Goal: Task Accomplishment & Management: Use online tool/utility

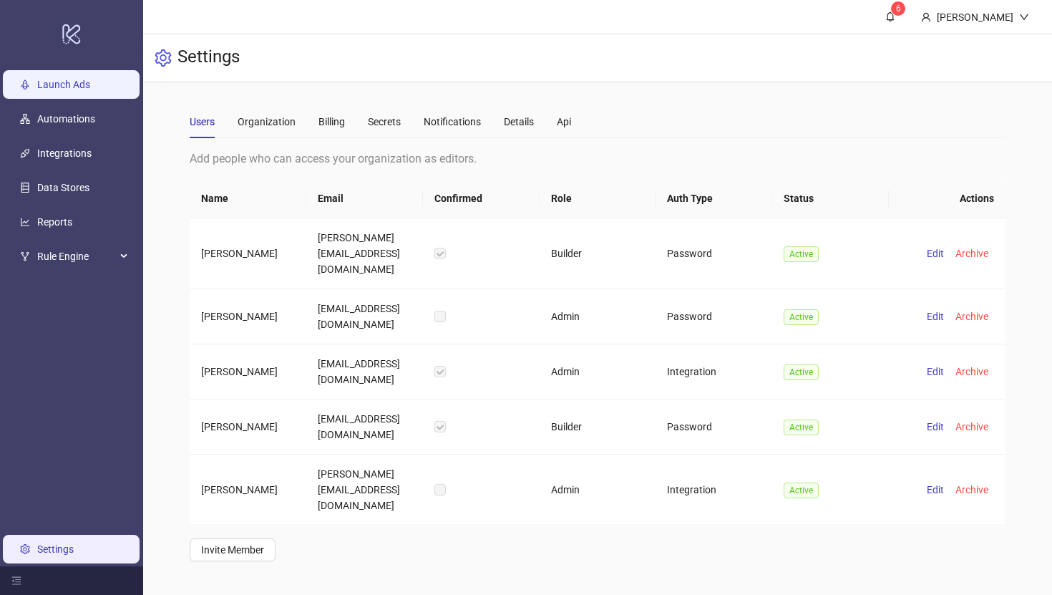
click at [90, 85] on link "Launch Ads" at bounding box center [63, 84] width 53 height 11
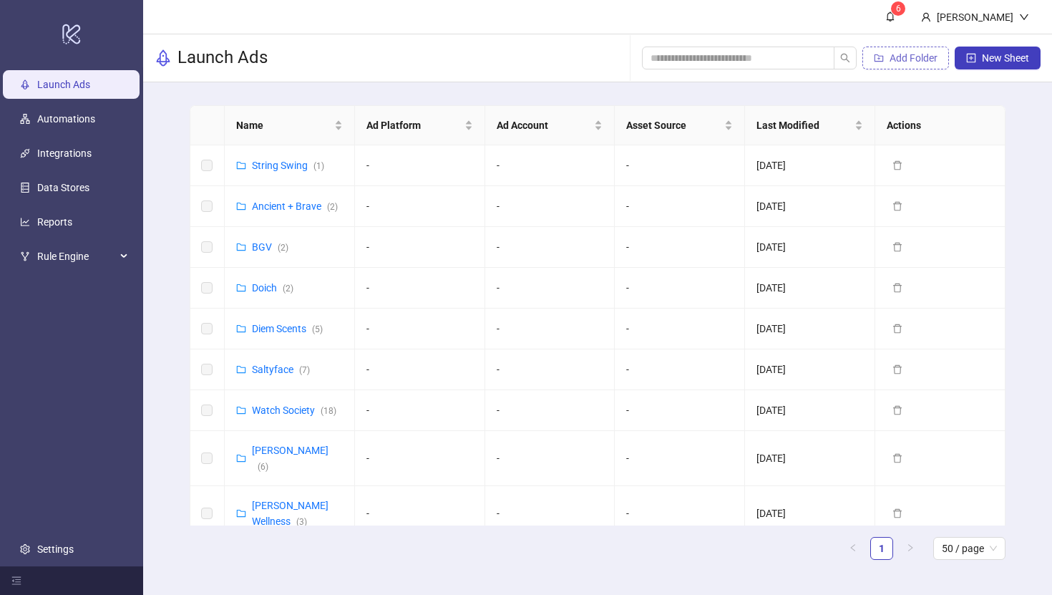
click at [906, 62] on span "Add Folder" at bounding box center [914, 57] width 48 height 11
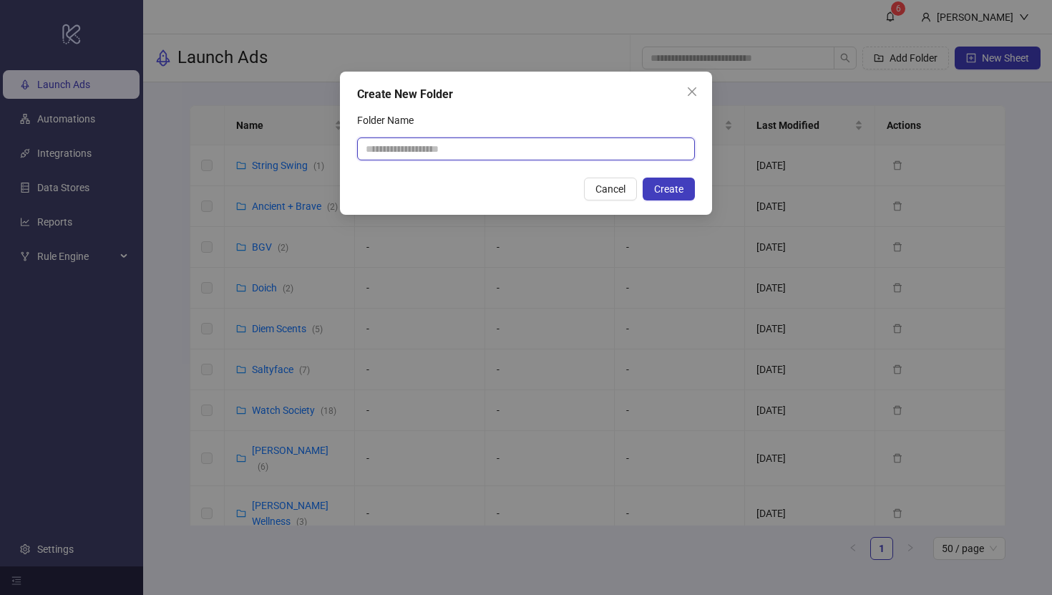
click at [432, 143] on input "Folder Name" at bounding box center [526, 148] width 338 height 23
type input "**********"
click at [663, 184] on span "Create" at bounding box center [668, 188] width 29 height 11
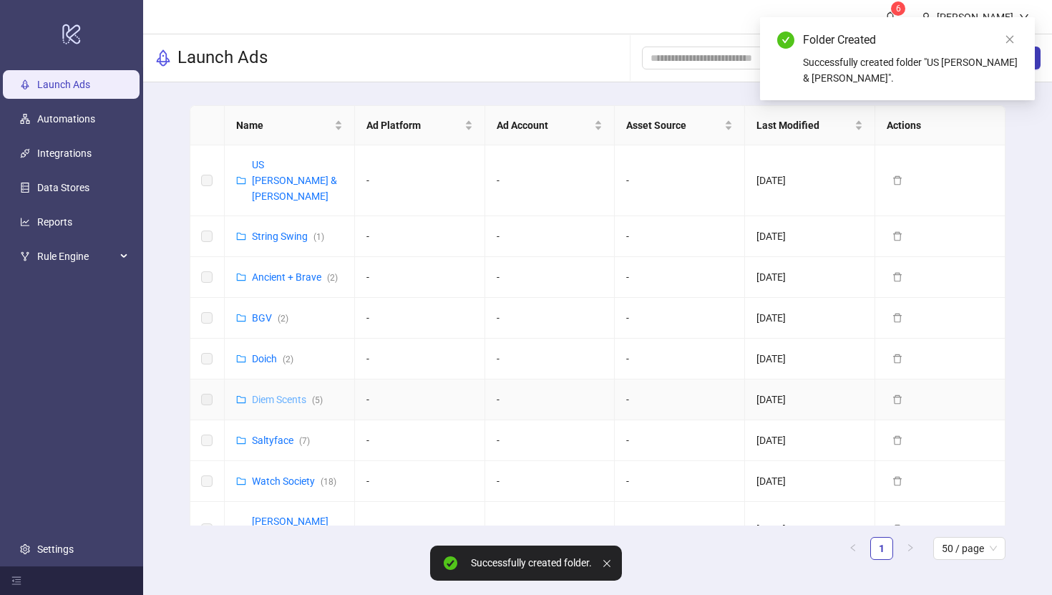
click at [276, 394] on link "Diem Scents ( 5 )" at bounding box center [287, 399] width 71 height 11
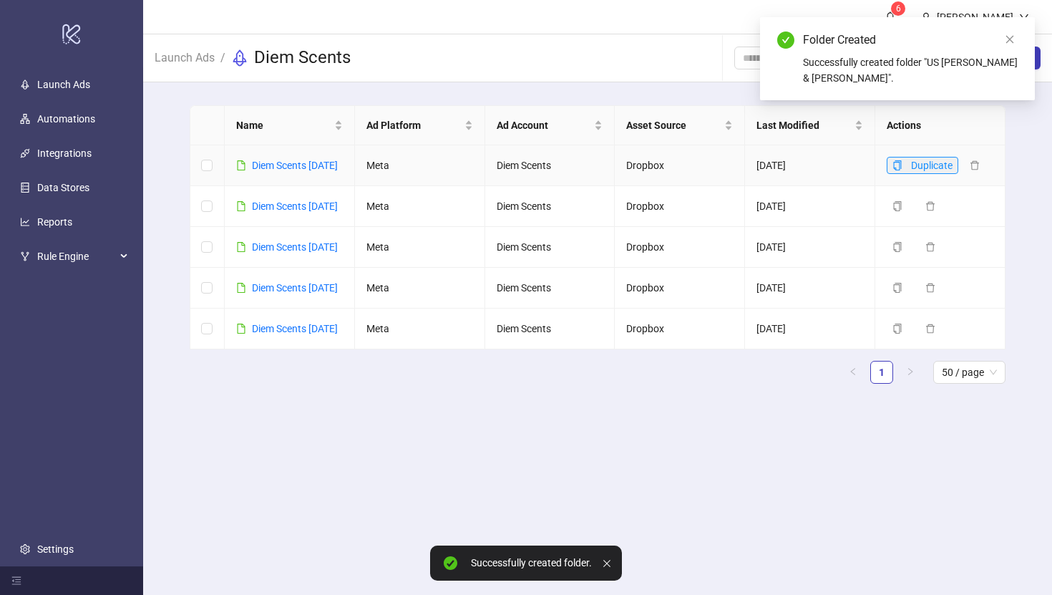
click at [897, 169] on icon "copy" at bounding box center [898, 165] width 8 height 10
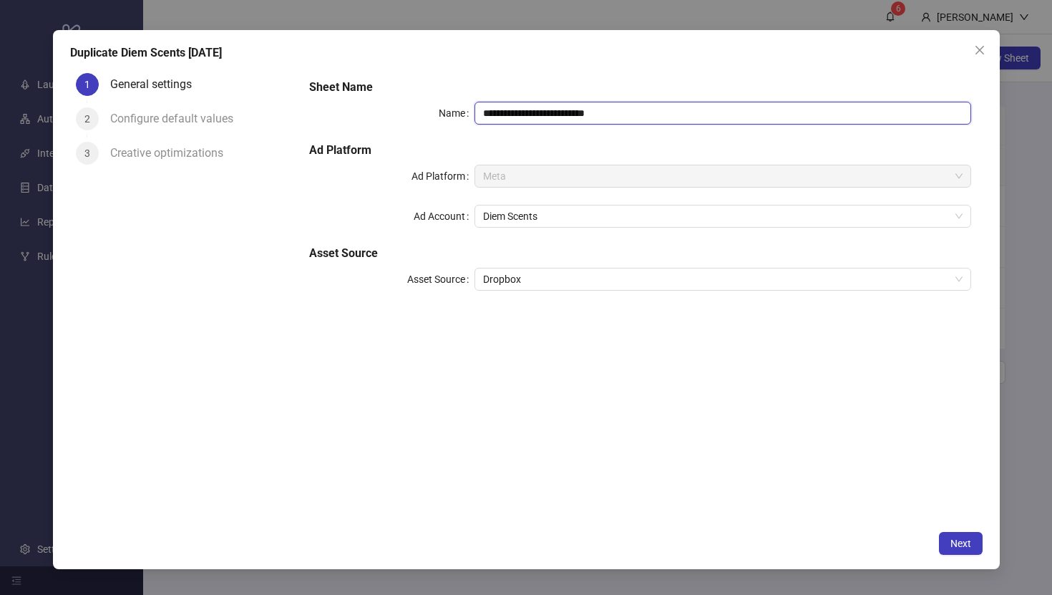
click at [626, 112] on input "**********" at bounding box center [723, 113] width 496 height 23
drag, startPoint x: 639, startPoint y: 110, endPoint x: 557, endPoint y: 109, distance: 81.6
click at [557, 109] on input "**********" at bounding box center [723, 113] width 496 height 23
drag, startPoint x: 506, startPoint y: 109, endPoint x: 432, endPoint y: 109, distance: 73.7
click at [432, 109] on div "**********" at bounding box center [640, 113] width 662 height 23
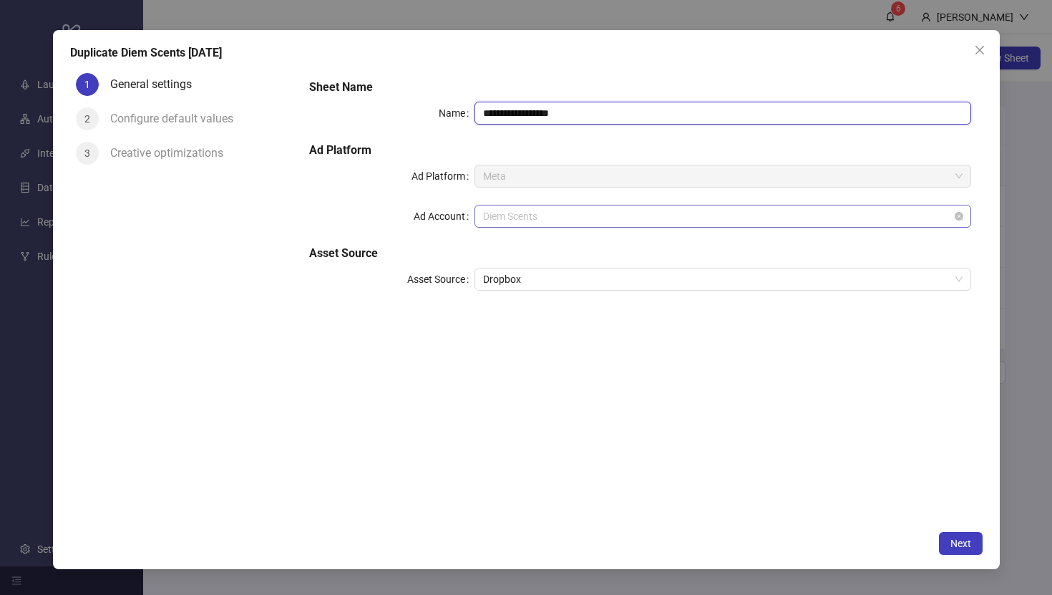
click at [545, 213] on span "Diem Scents" at bounding box center [722, 215] width 479 height 21
type input "**********"
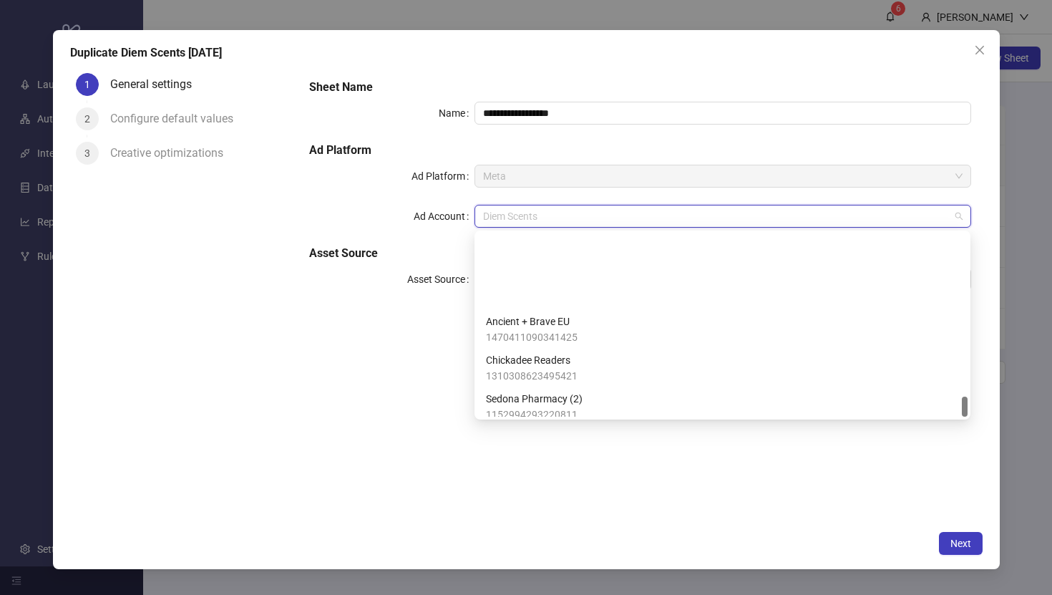
scroll to position [1470, 0]
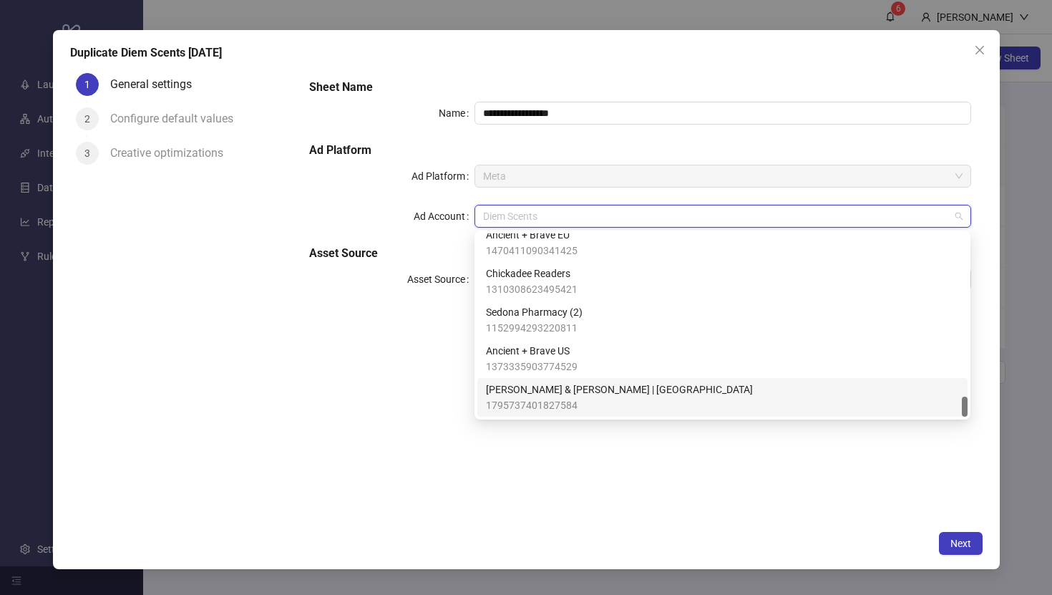
click at [553, 398] on span "1795737401827584" at bounding box center [619, 405] width 267 height 16
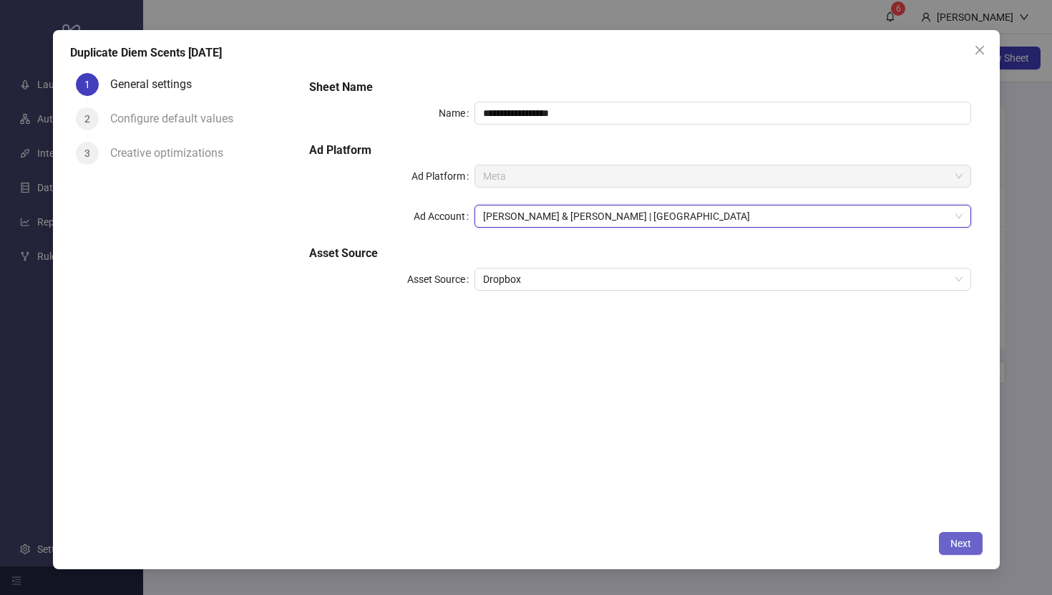
click at [966, 543] on span "Next" at bounding box center [961, 543] width 21 height 11
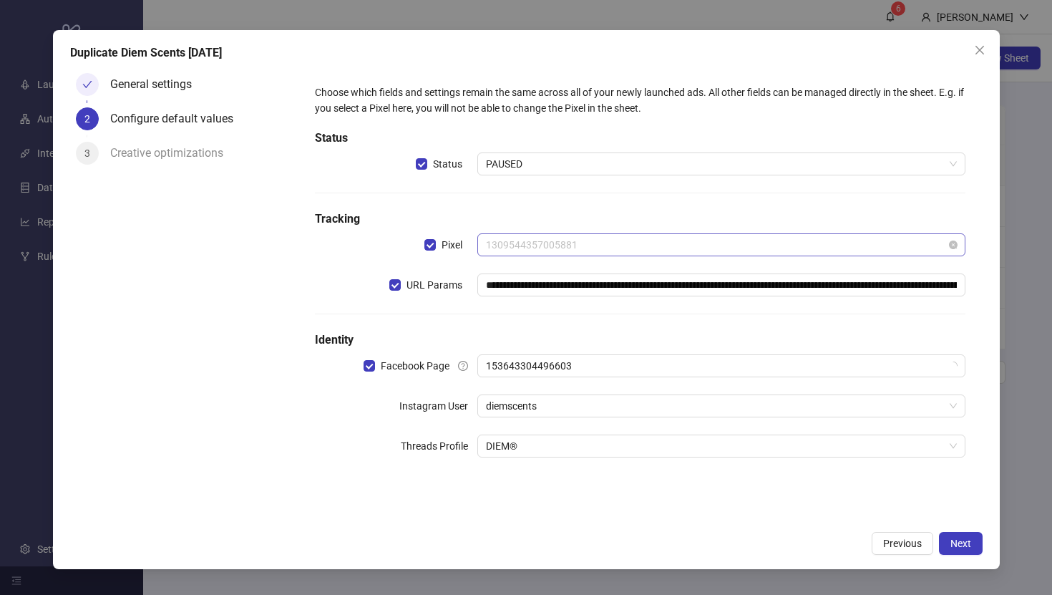
click at [618, 241] on span "1309544357005881" at bounding box center [721, 244] width 470 height 21
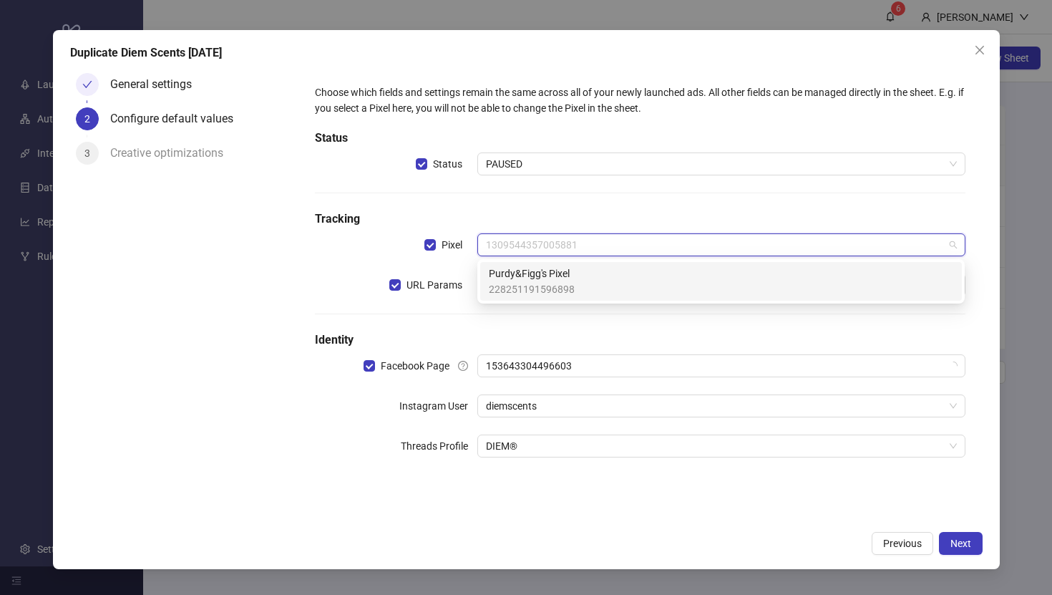
click at [600, 276] on div "Purdy&Figg's Pixel 228251191596898" at bounding box center [721, 282] width 465 height 32
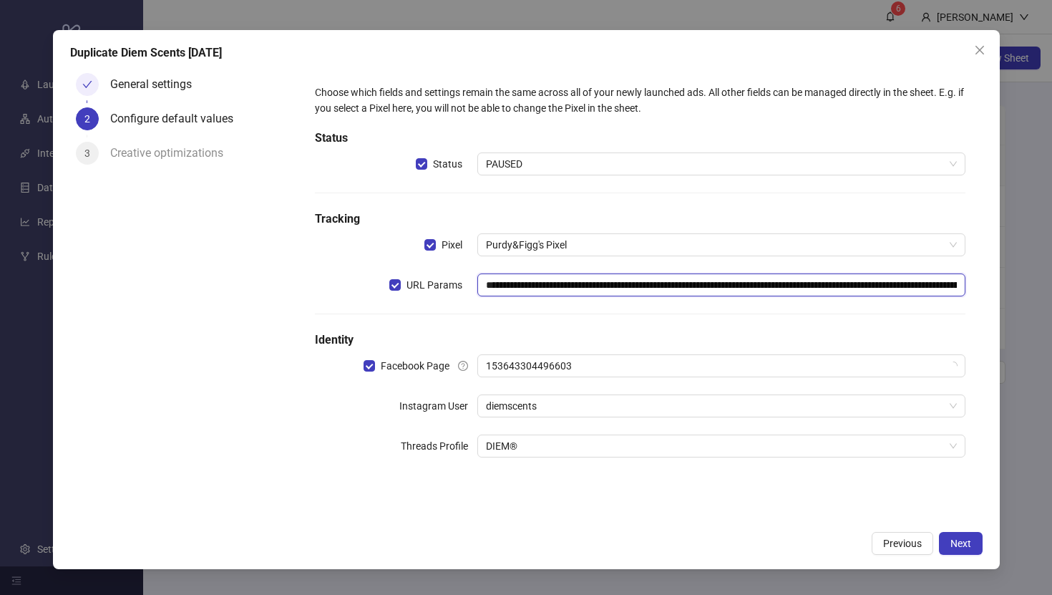
click at [598, 283] on input "**********" at bounding box center [722, 284] width 488 height 23
click at [561, 368] on span "153643304496603" at bounding box center [721, 365] width 470 height 21
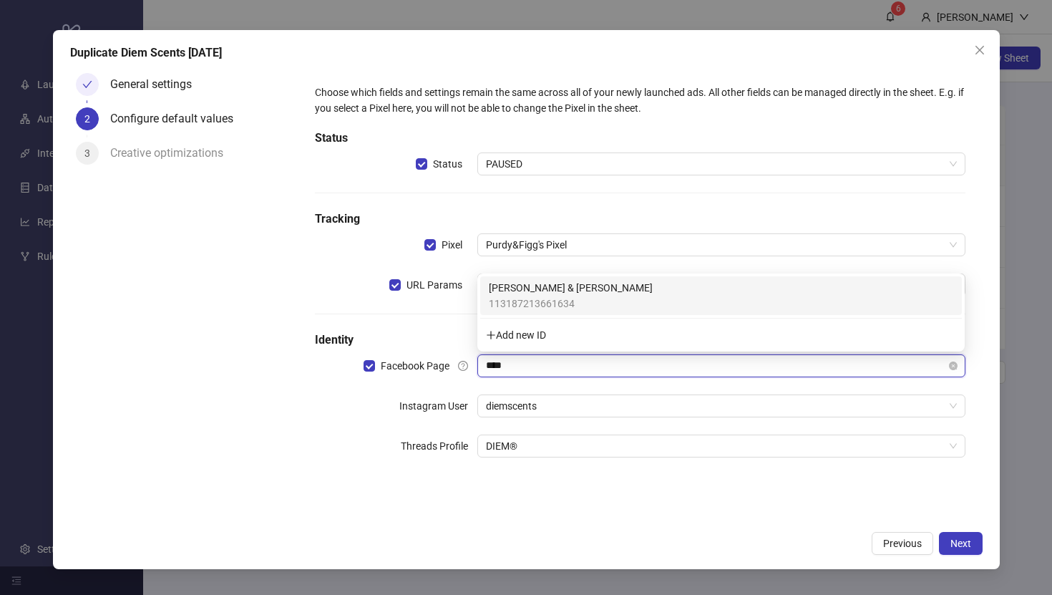
type input "*****"
click at [573, 297] on span "113187213661634" at bounding box center [571, 304] width 164 height 16
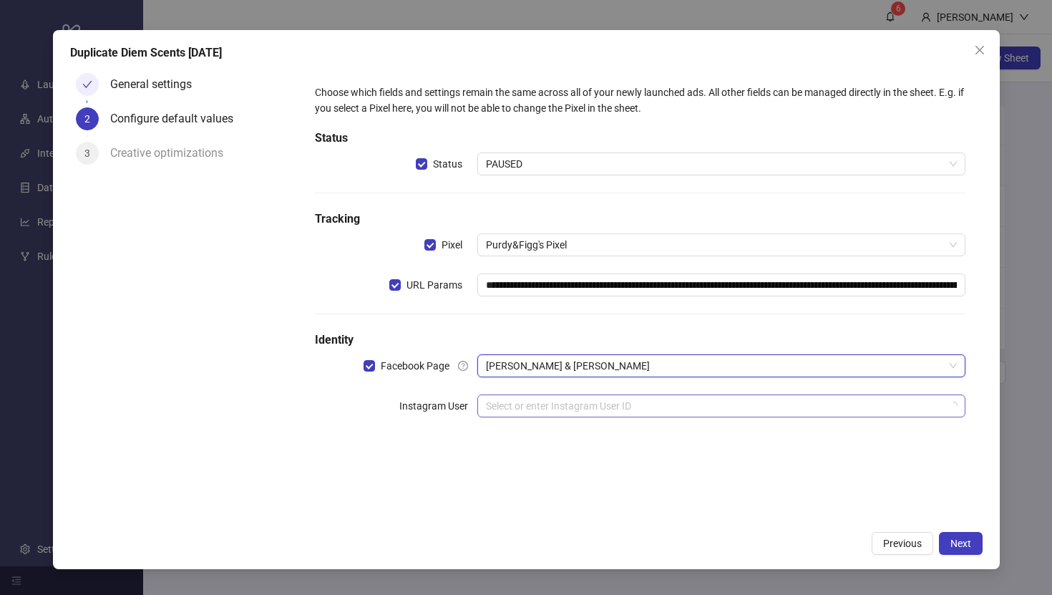
click at [560, 404] on input "search" at bounding box center [714, 405] width 457 height 21
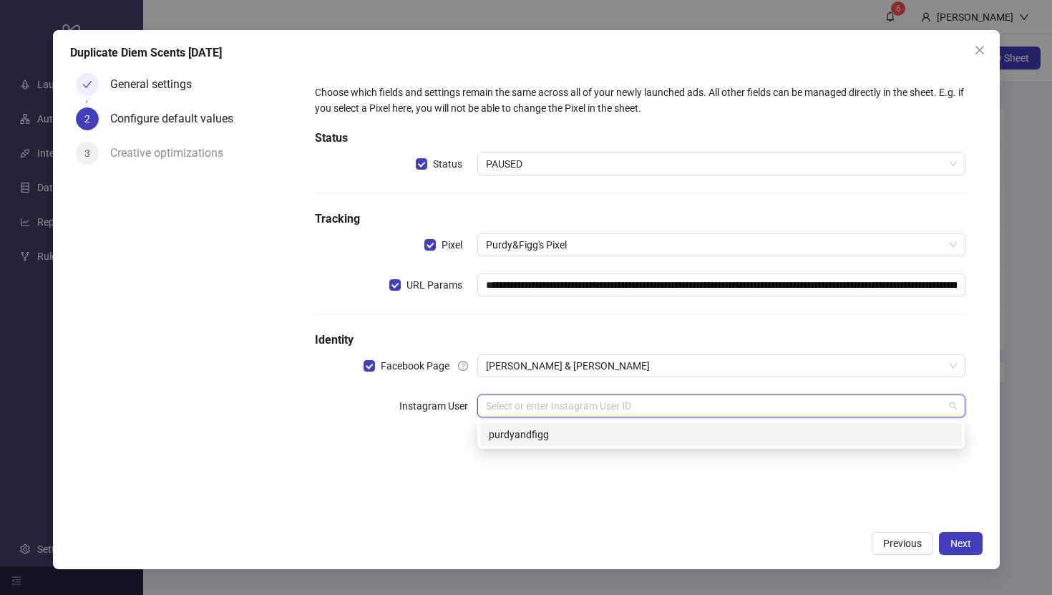
click at [551, 437] on div "purdyandfigg" at bounding box center [721, 435] width 465 height 16
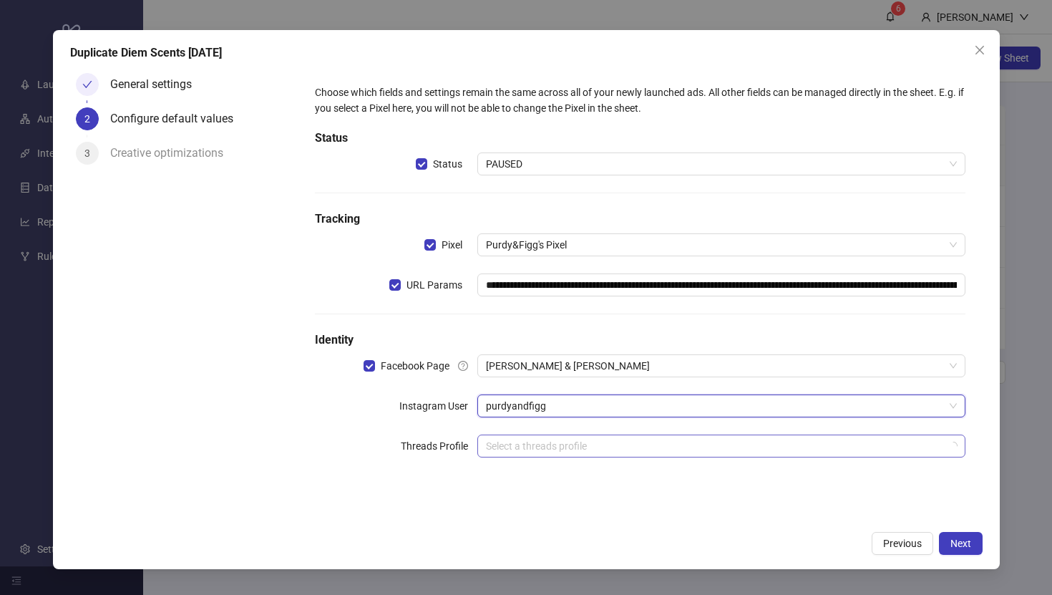
click at [548, 450] on input "search" at bounding box center [714, 445] width 457 height 21
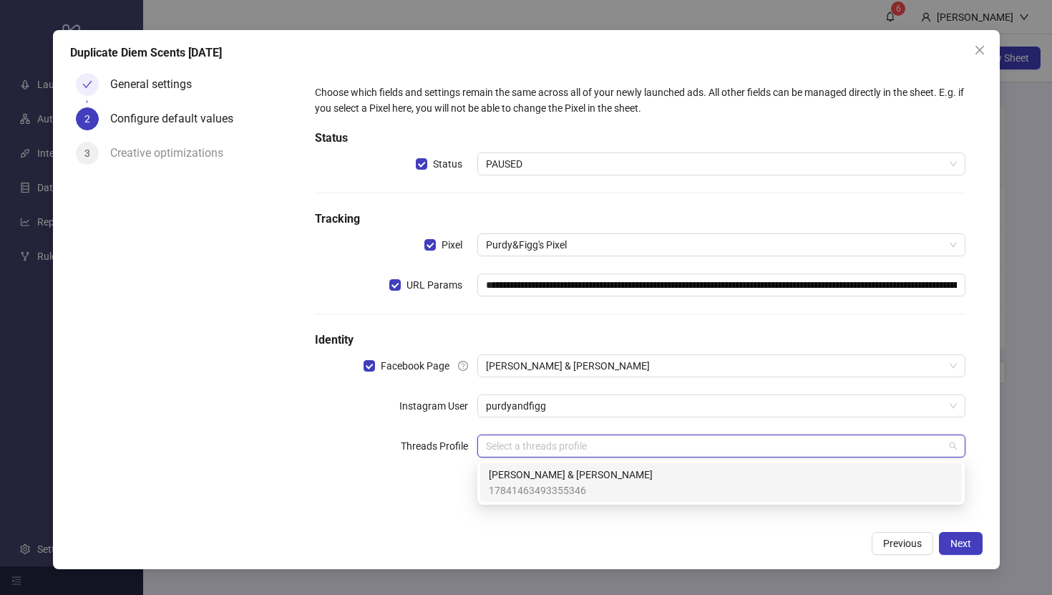
click at [544, 470] on span "[PERSON_NAME] & [PERSON_NAME]" at bounding box center [571, 475] width 164 height 16
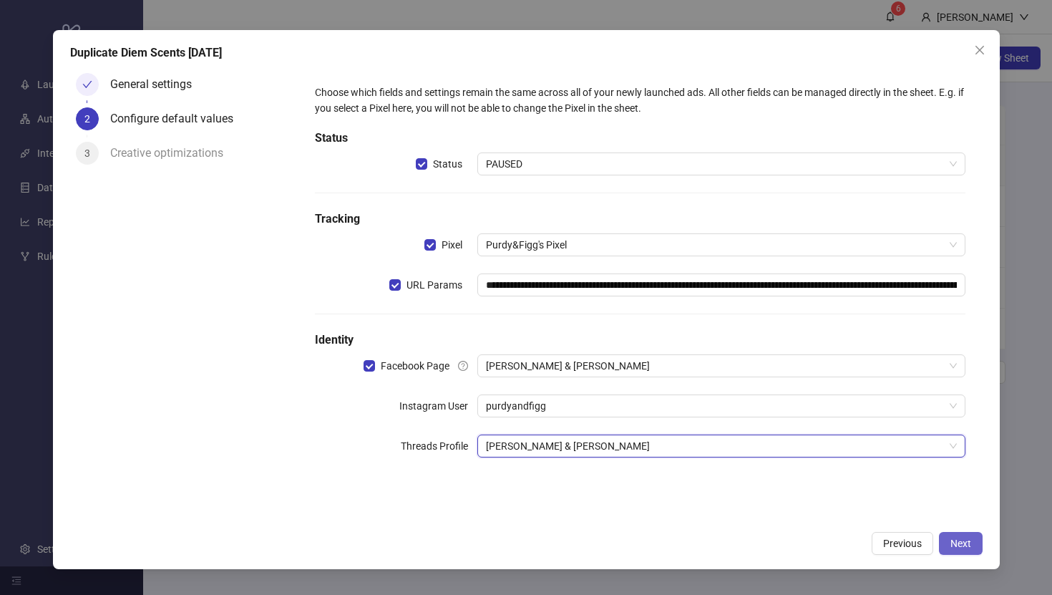
click at [961, 548] on span "Next" at bounding box center [961, 543] width 21 height 11
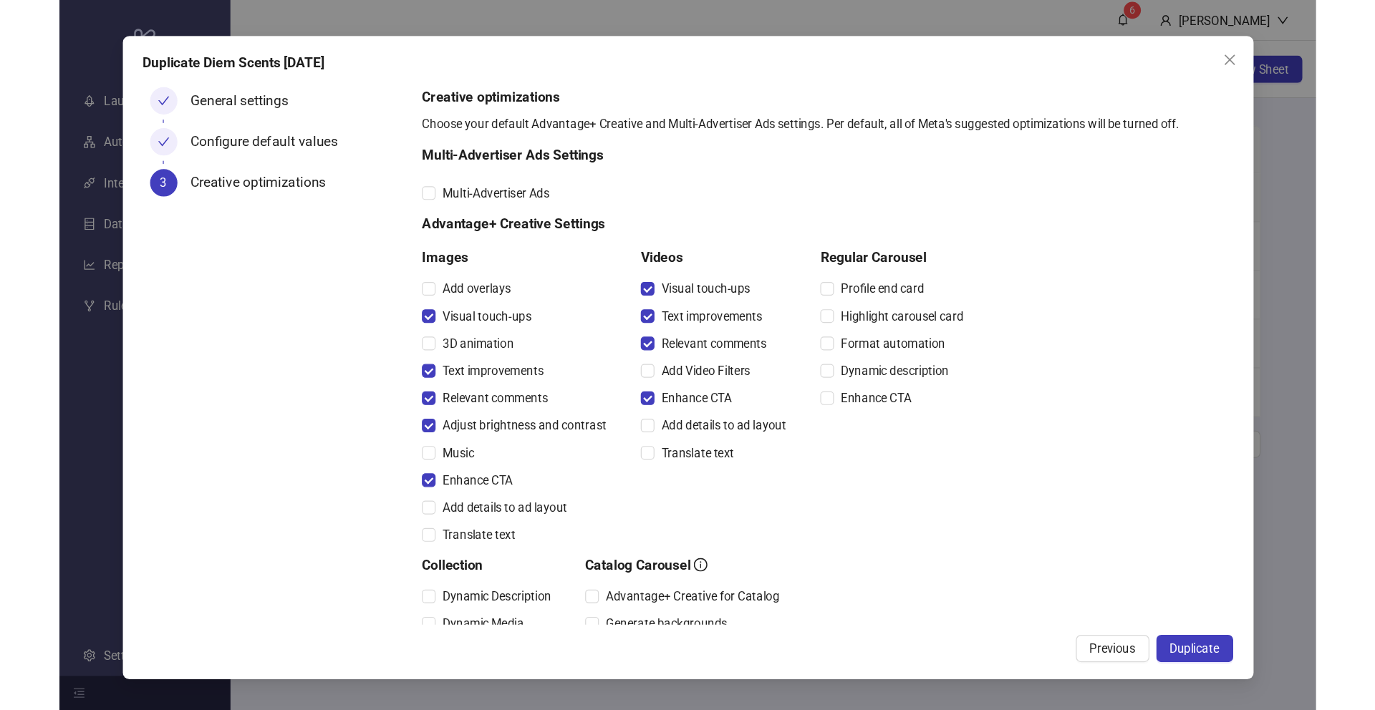
scroll to position [273, 0]
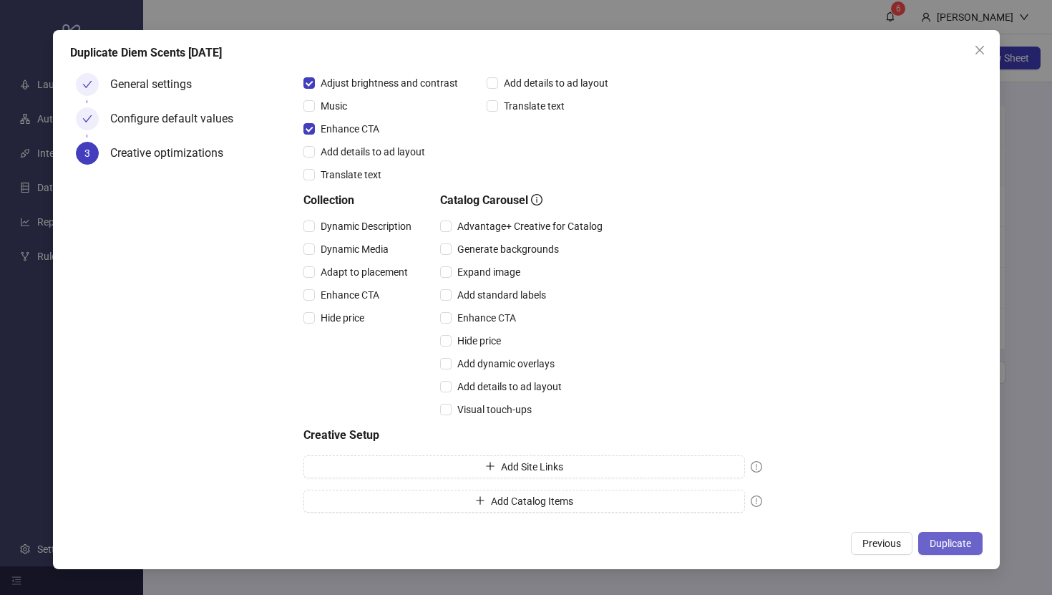
click at [949, 541] on span "Duplicate" at bounding box center [951, 543] width 42 height 11
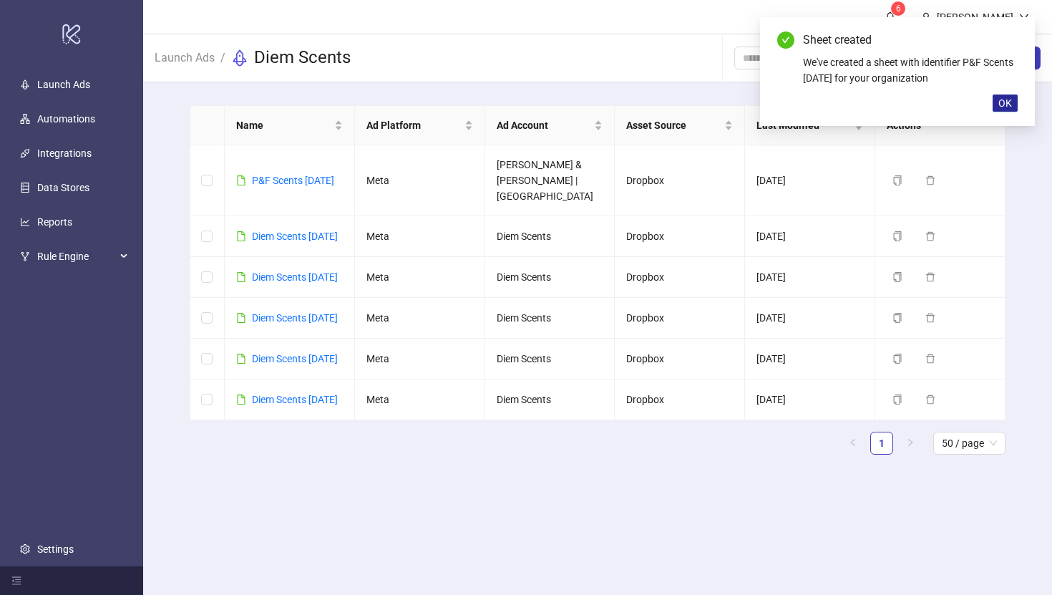
click at [1011, 99] on span "OK" at bounding box center [1006, 102] width 14 height 11
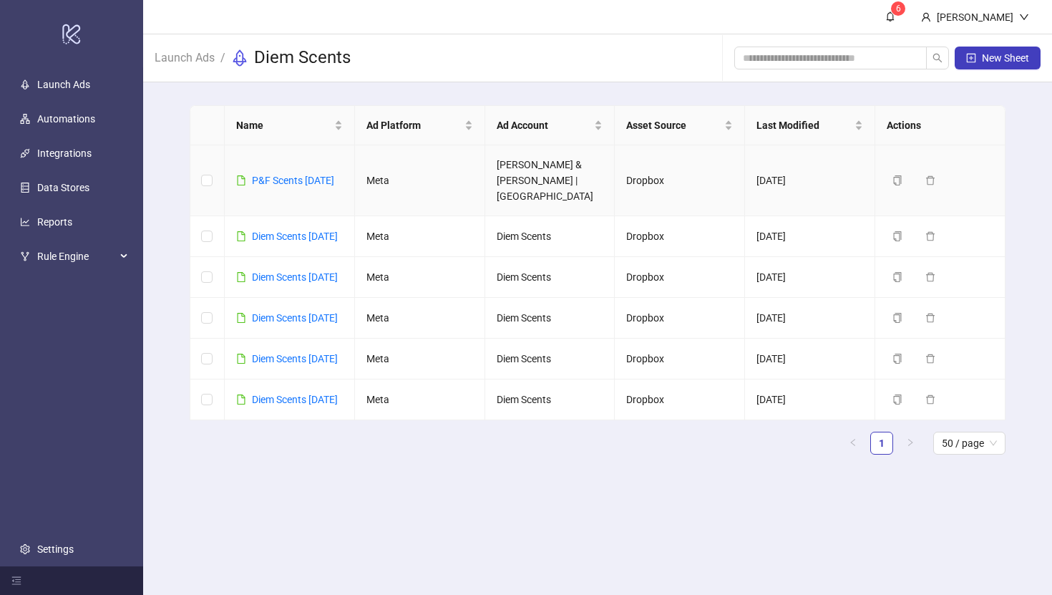
click at [213, 163] on td at bounding box center [207, 180] width 34 height 71
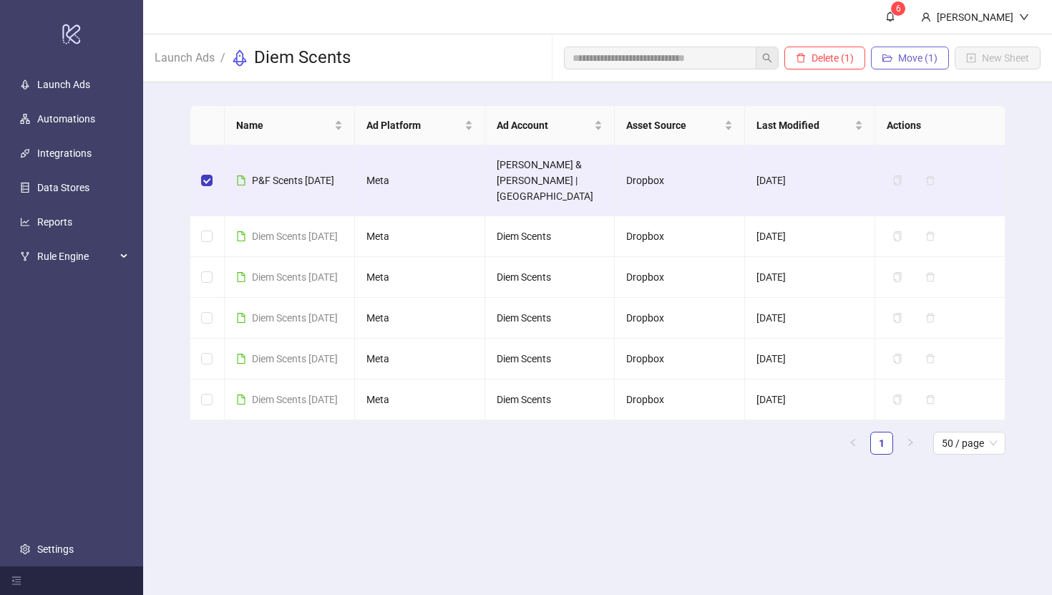
click at [917, 59] on span "Move (1)" at bounding box center [917, 57] width 39 height 11
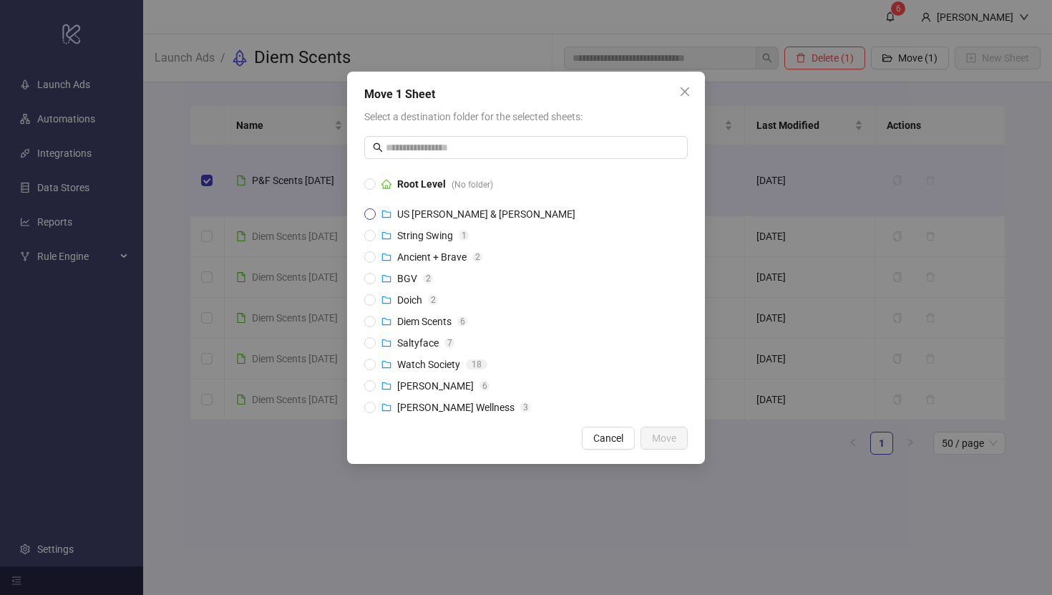
click at [466, 214] on span "US [PERSON_NAME] & [PERSON_NAME]" at bounding box center [486, 213] width 178 height 11
click at [669, 437] on span "Move" at bounding box center [664, 437] width 24 height 11
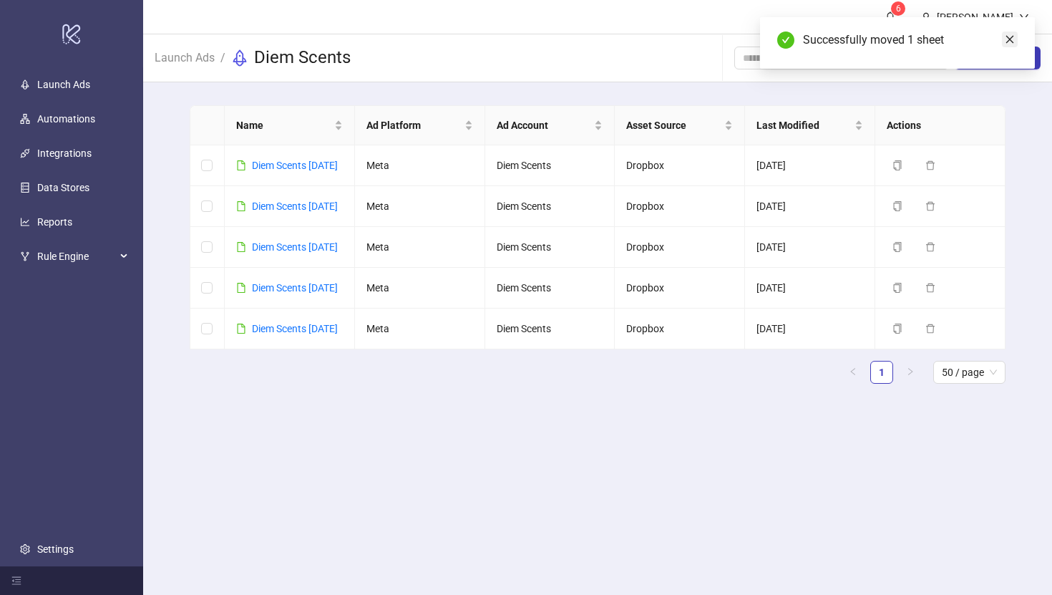
click at [1014, 36] on icon "close" at bounding box center [1010, 39] width 10 height 10
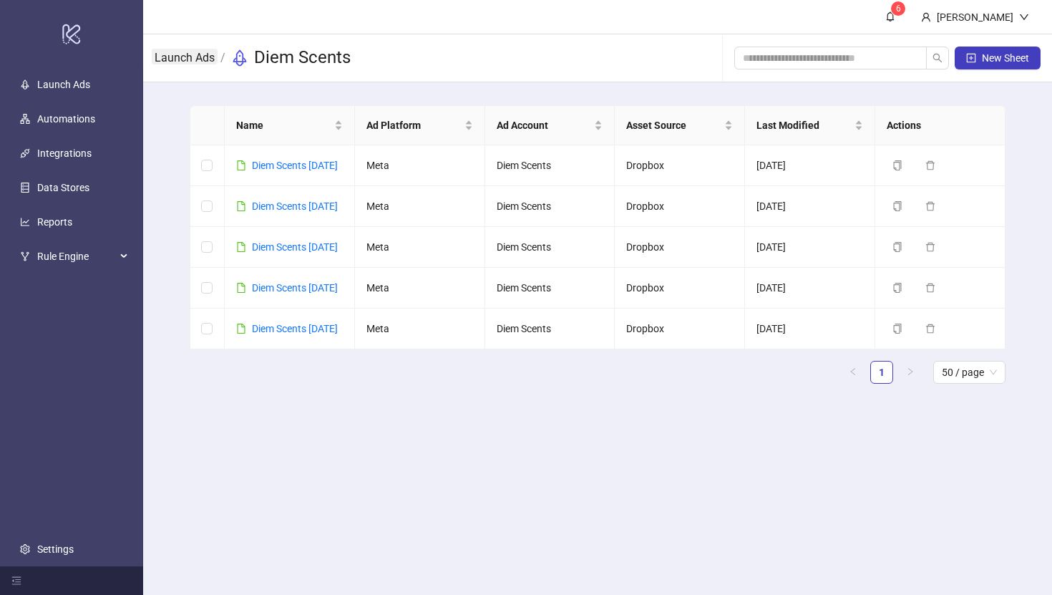
click at [193, 59] on link "Launch Ads" at bounding box center [185, 57] width 66 height 16
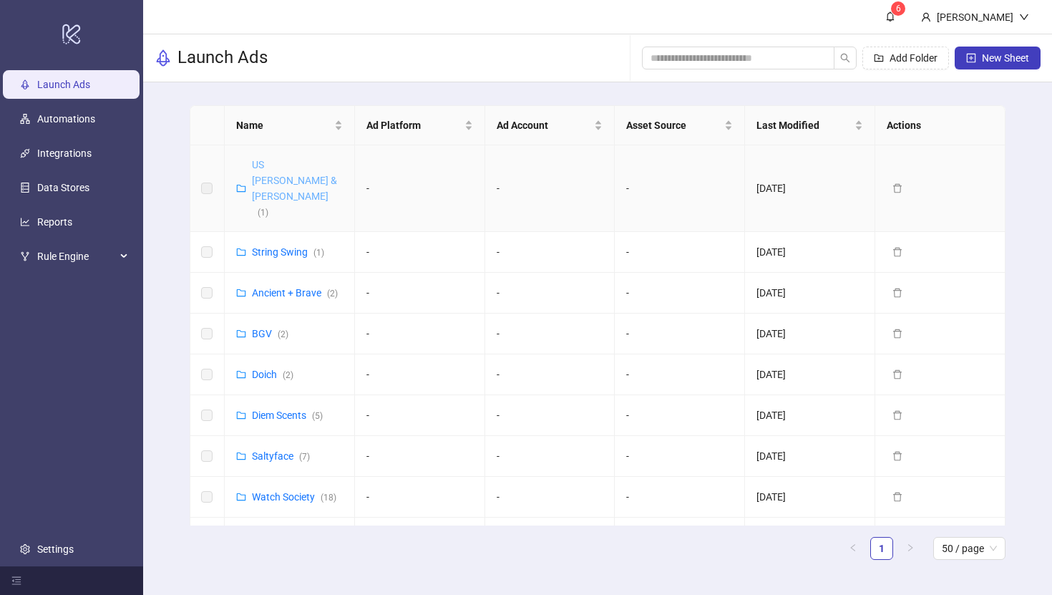
click at [303, 165] on link "US [PERSON_NAME] & [PERSON_NAME] ( 1 )" at bounding box center [294, 188] width 85 height 59
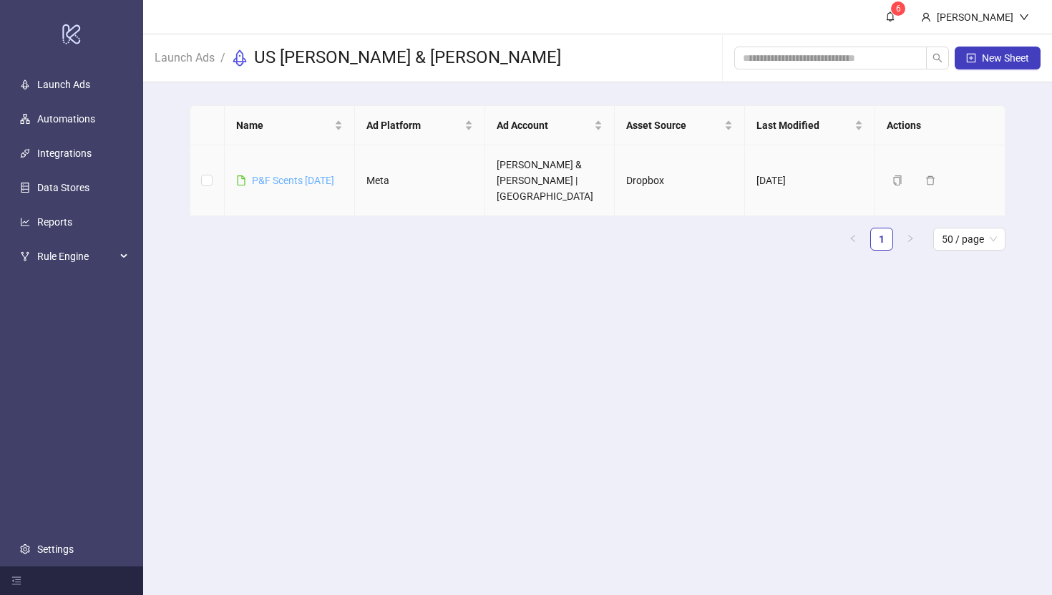
click at [309, 175] on link "P&F Scents [DATE]" at bounding box center [293, 180] width 82 height 11
